Goal: Information Seeking & Learning: Learn about a topic

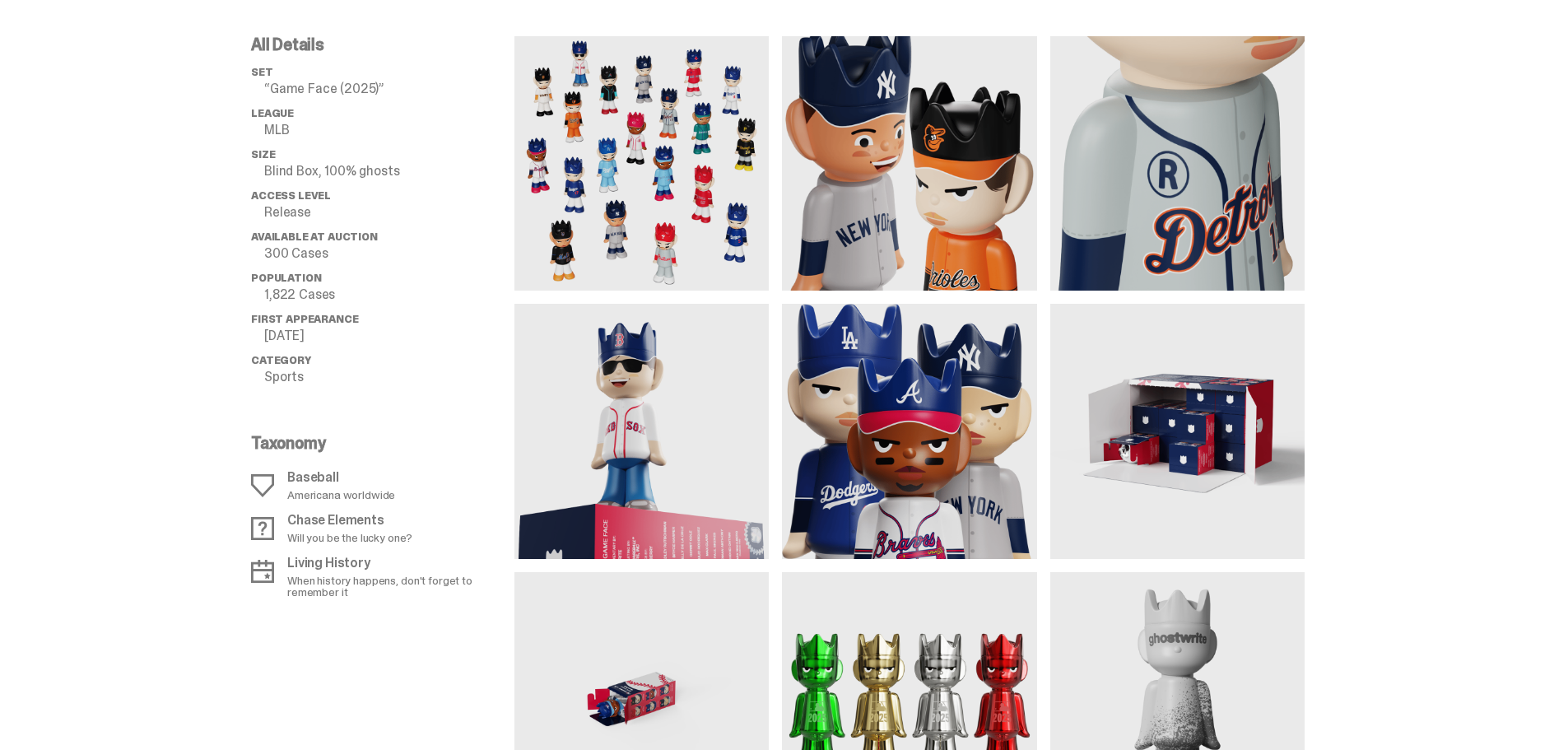
scroll to position [1070, 0]
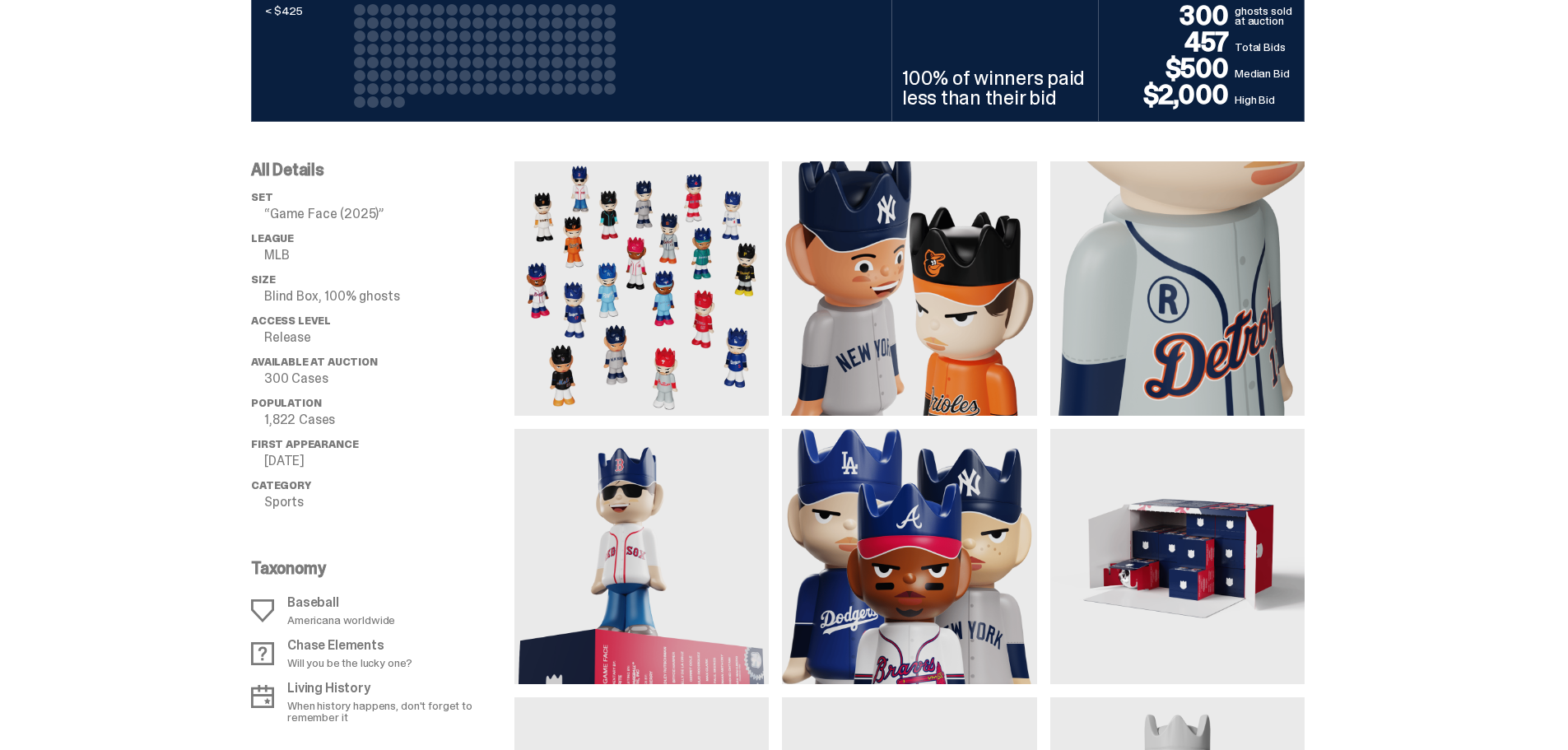
click at [640, 305] on img at bounding box center [642, 288] width 254 height 254
click at [644, 307] on img at bounding box center [642, 288] width 254 height 254
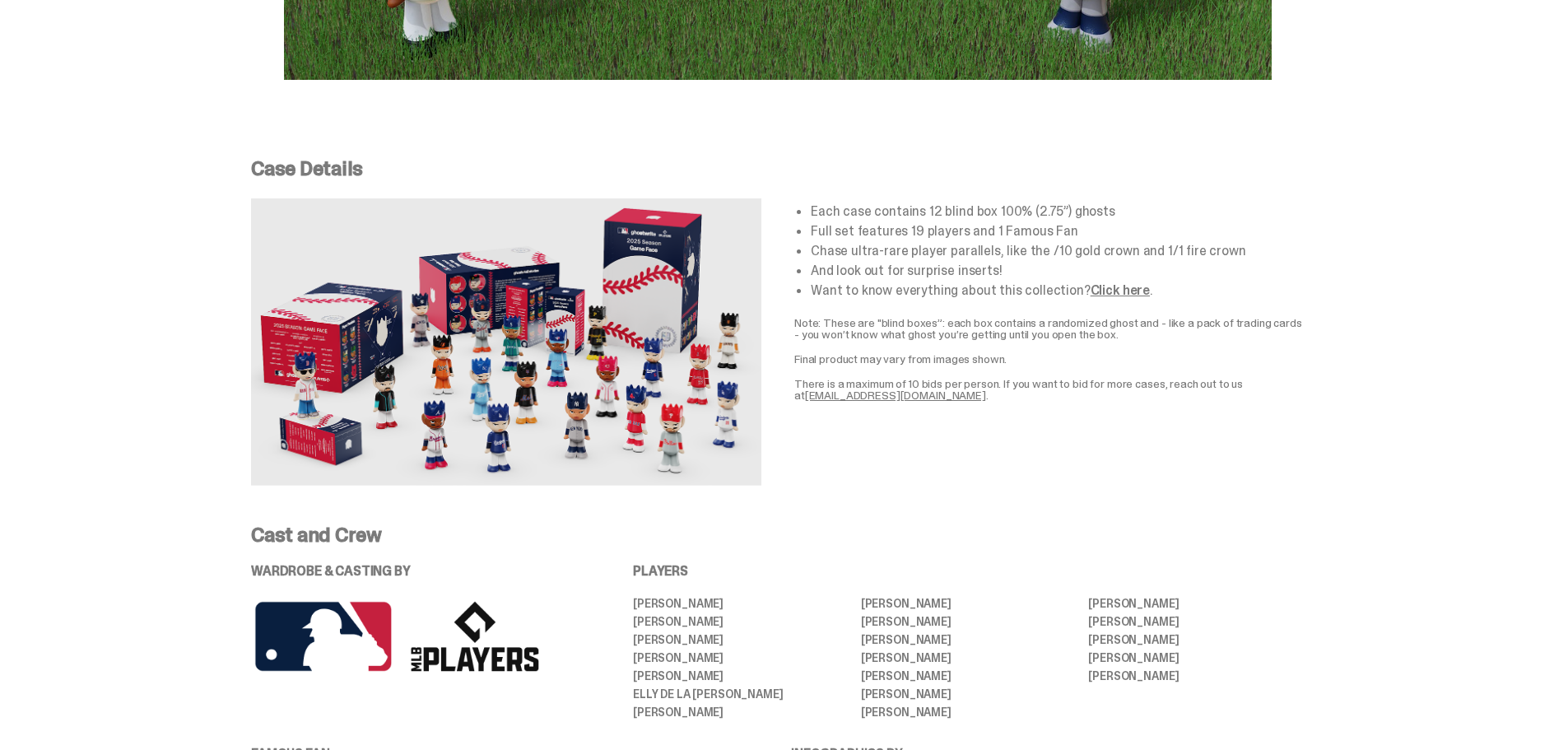
scroll to position [3209, 0]
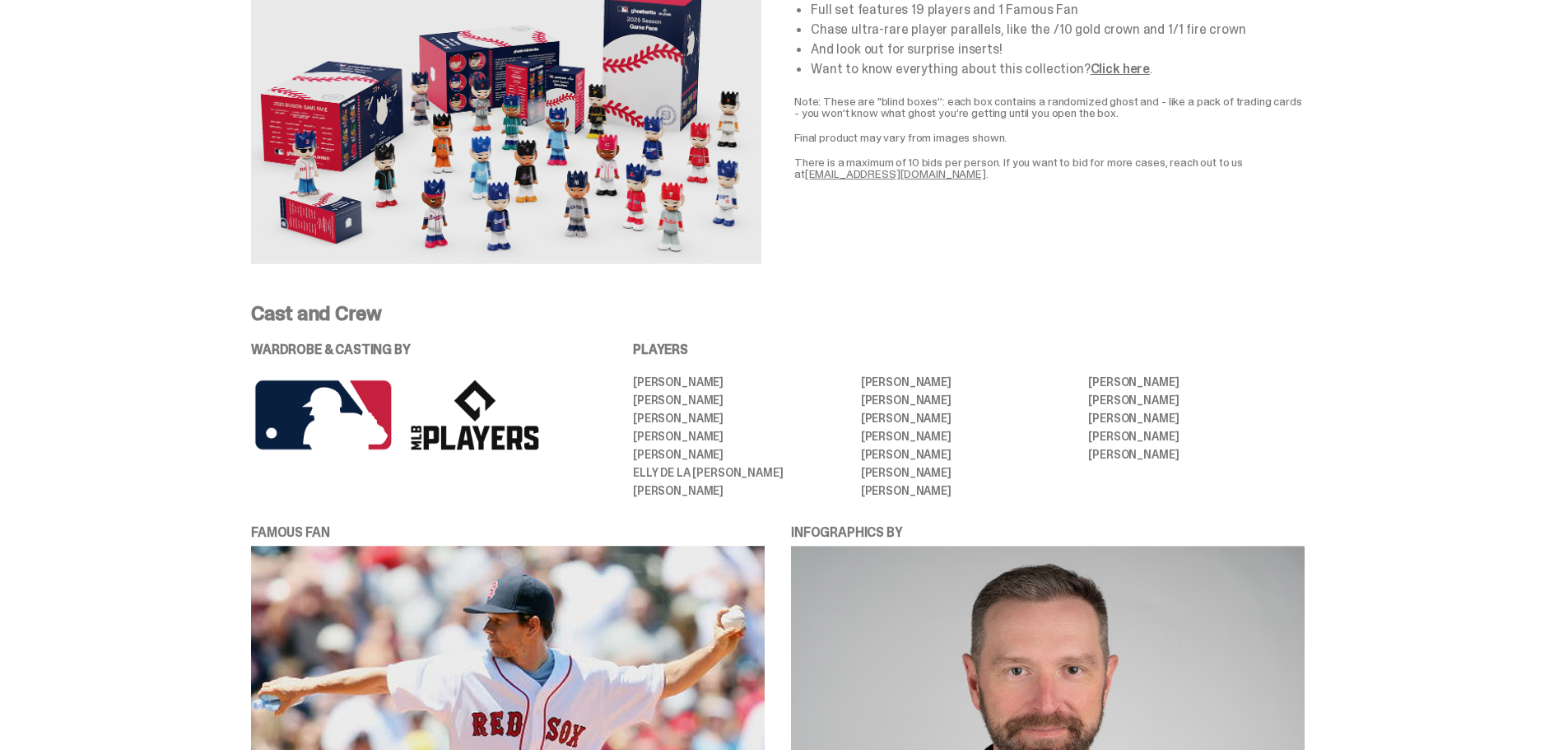
click at [498, 128] on img at bounding box center [506, 121] width 510 height 287
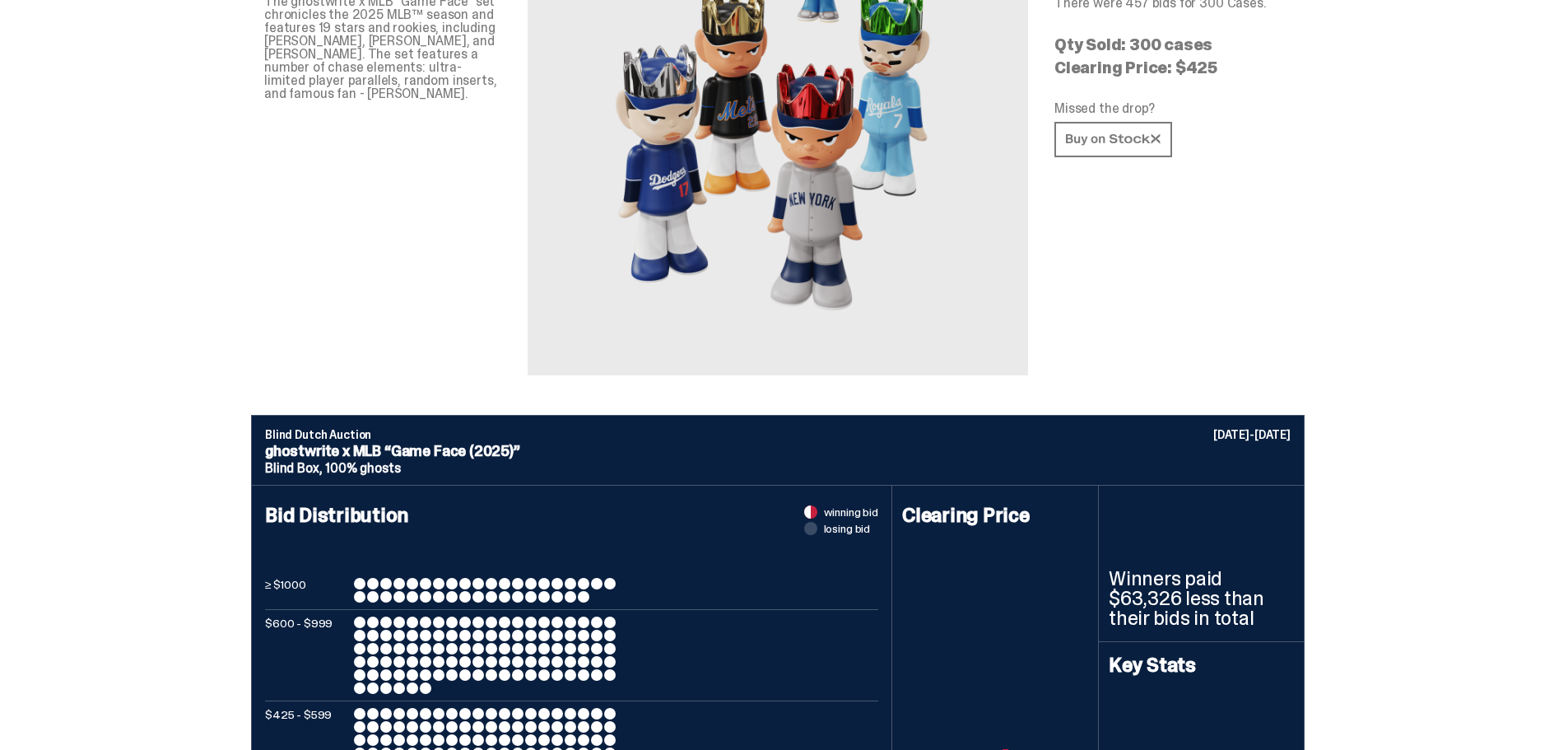
scroll to position [0, 0]
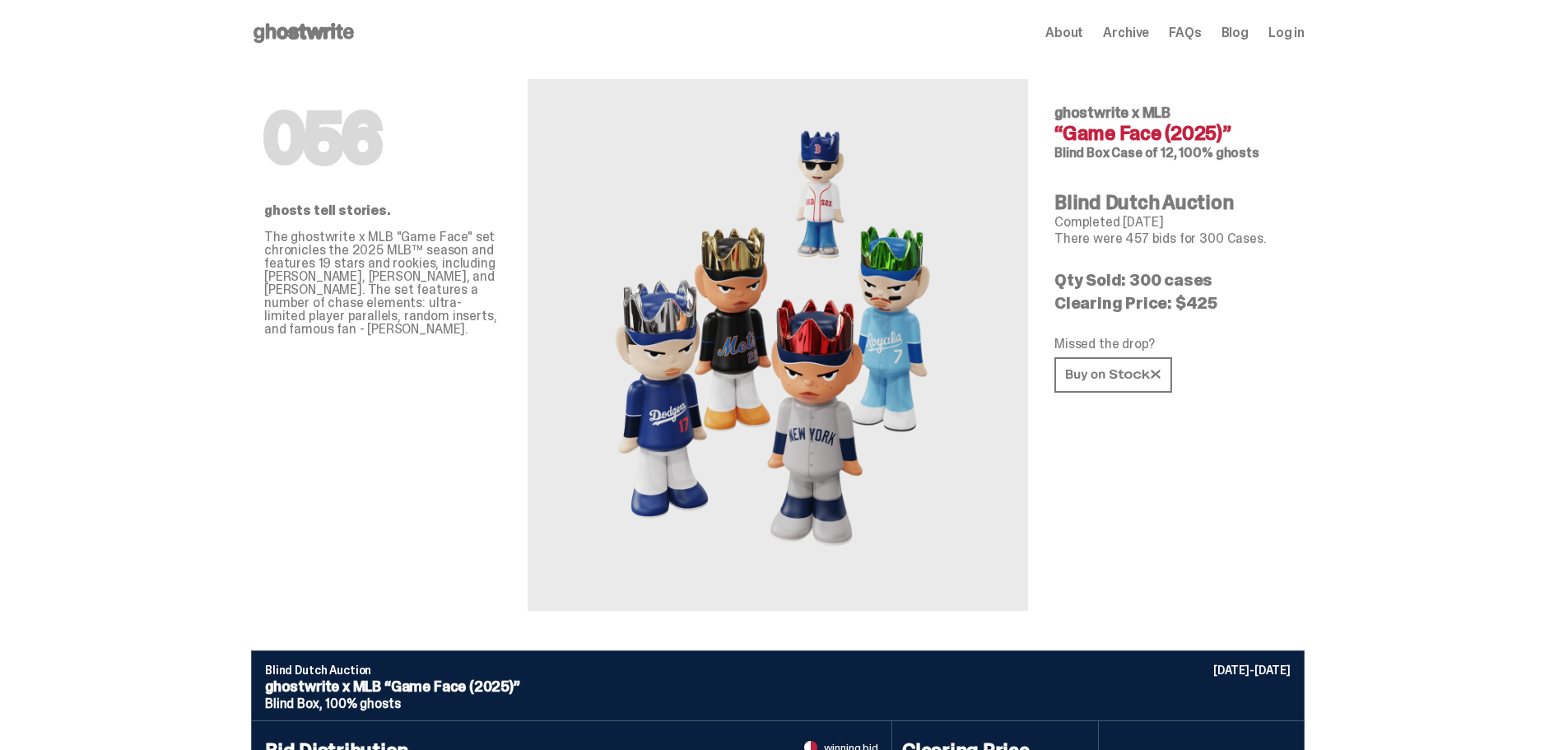
drag, startPoint x: 1249, startPoint y: 130, endPoint x: 1048, endPoint y: 110, distance: 202.0
click at [1048, 110] on div "056 ghosts tell stories. The ghostwrite x MLB "Game Face" set chronicles the 20…" at bounding box center [778, 358] width 1053 height 584
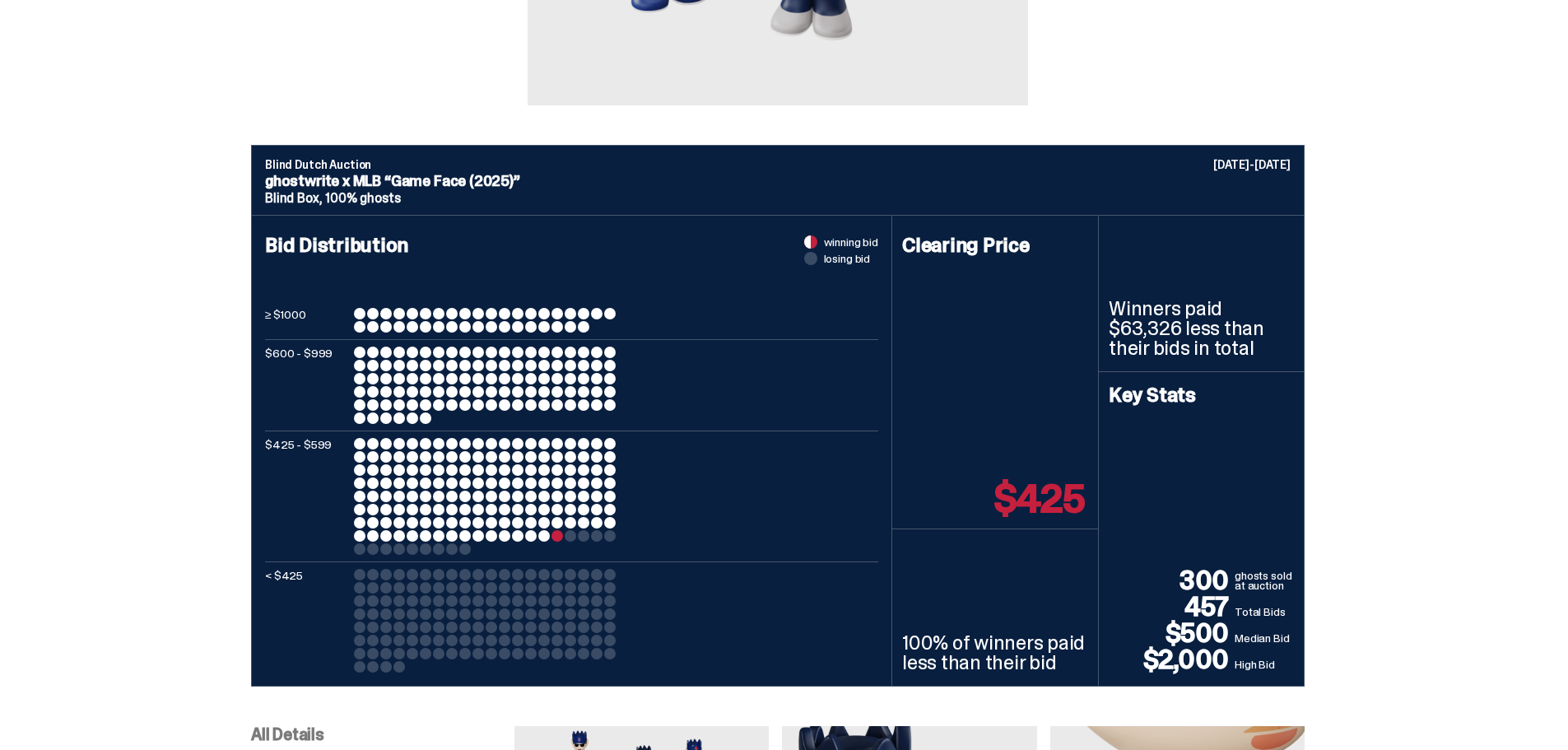
scroll to position [494, 0]
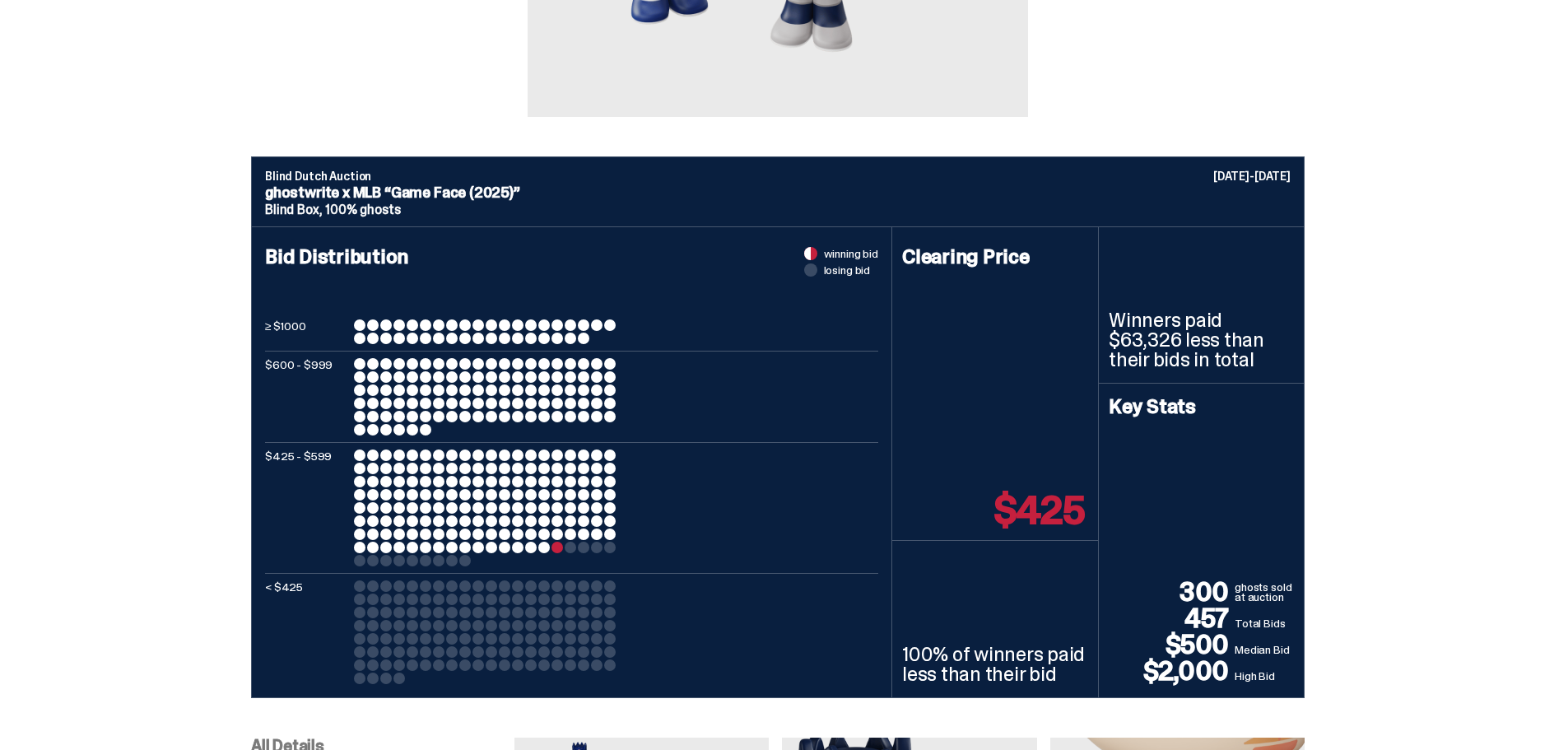
drag, startPoint x: 516, startPoint y: 191, endPoint x: 267, endPoint y: 194, distance: 249.0
click at [267, 194] on div "Blind Dutch Auction [DATE]-[DATE] ghostwrite x MLB “Game Face (2025)” Blind Box…" at bounding box center [778, 191] width 1053 height 70
copy p "ghostwrite x MLB “Game Face (2025)"
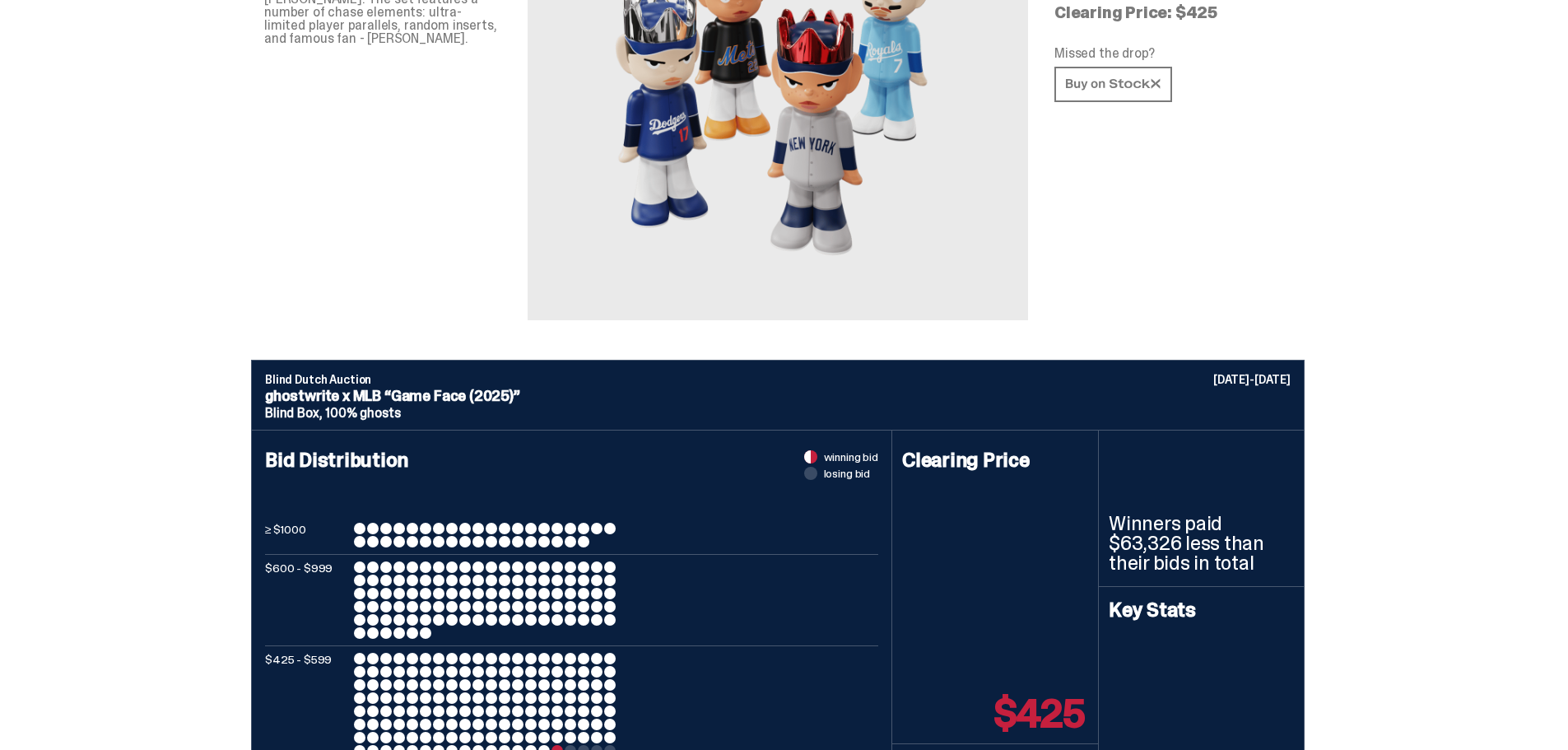
scroll to position [0, 0]
